Goal: Transaction & Acquisition: Purchase product/service

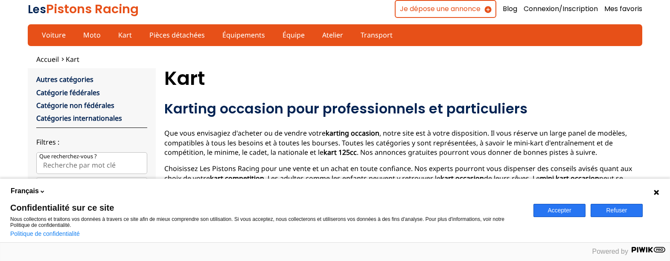
click at [559, 217] on button "Accepter" at bounding box center [559, 210] width 52 height 13
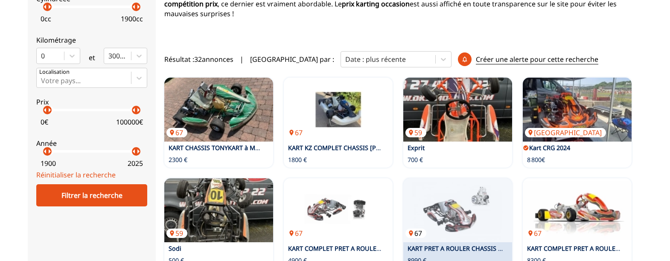
scroll to position [217, 0]
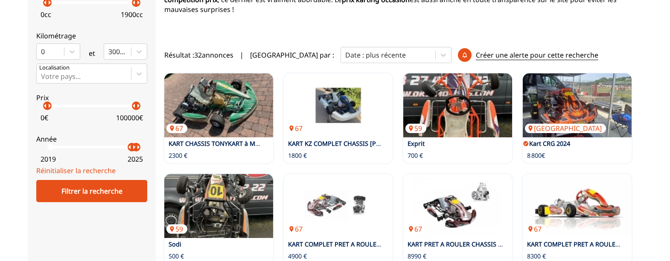
drag, startPoint x: 45, startPoint y: 149, endPoint x: 132, endPoint y: 153, distance: 87.1
click at [132, 152] on p "arrow_right" at bounding box center [134, 147] width 10 height 10
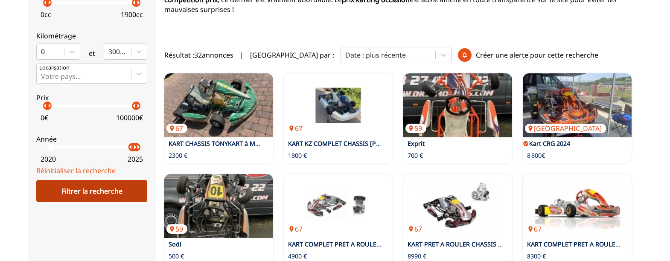
click at [105, 188] on div "Filtrer la recherche" at bounding box center [91, 191] width 111 height 22
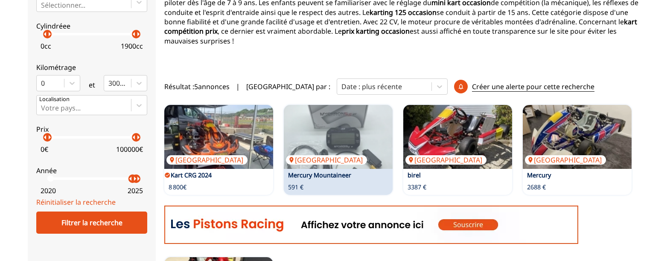
scroll to position [184, 0]
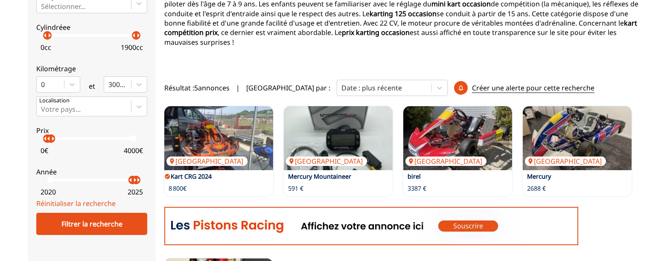
drag, startPoint x: 134, startPoint y: 142, endPoint x: 51, endPoint y: 146, distance: 83.7
click at [51, 146] on label "Prix arrow_left arrow_right arrow_left arrow_right 0 € 4000 €" at bounding box center [91, 139] width 111 height 38
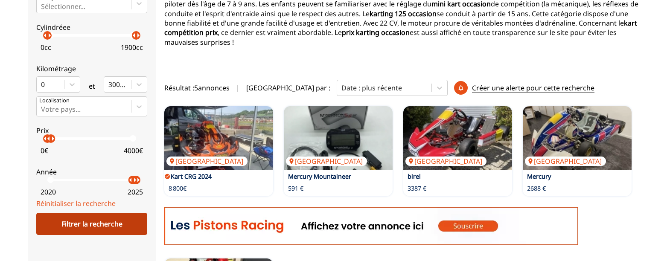
click at [92, 229] on div "Filtrer la recherche" at bounding box center [91, 224] width 111 height 22
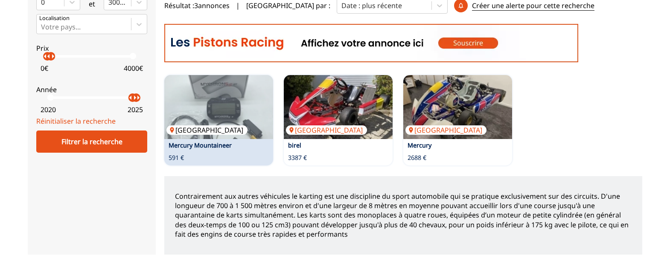
scroll to position [266, 0]
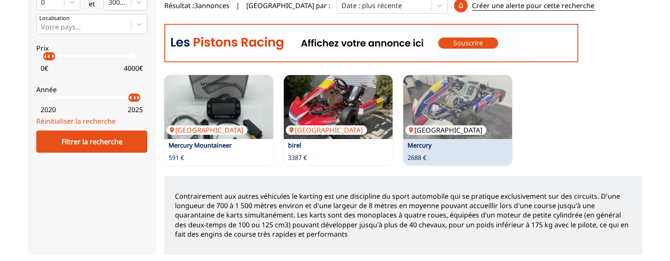
click at [444, 110] on img at bounding box center [457, 107] width 109 height 64
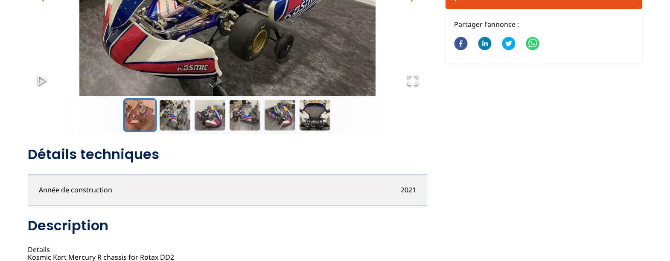
scroll to position [175, 0]
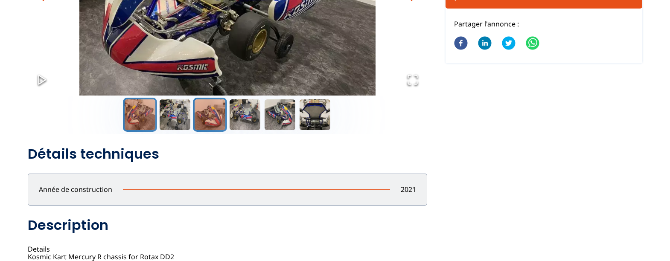
click at [217, 115] on button "Go to Slide 3" at bounding box center [210, 115] width 34 height 34
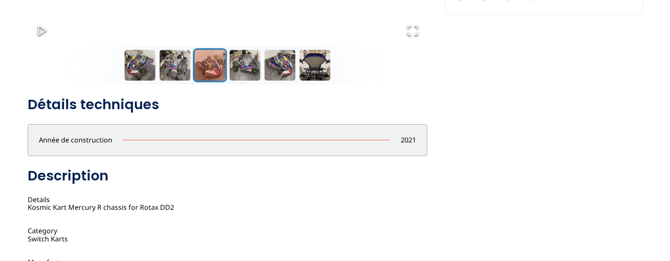
scroll to position [211, 0]
